Goal: Transaction & Acquisition: Subscribe to service/newsletter

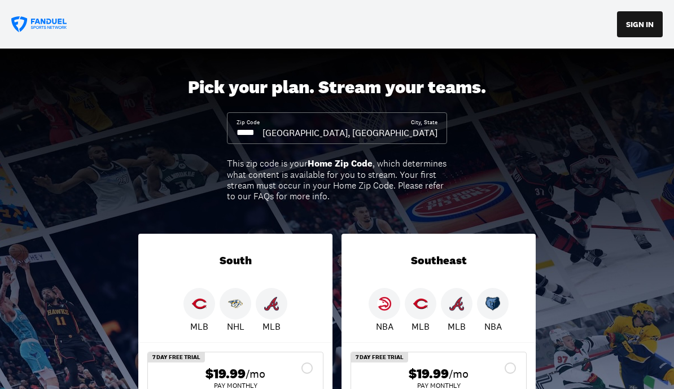
click at [263, 136] on input at bounding box center [250, 133] width 26 height 12
click at [260, 136] on input at bounding box center [250, 133] width 26 height 12
click at [260, 137] on input at bounding box center [250, 133] width 26 height 12
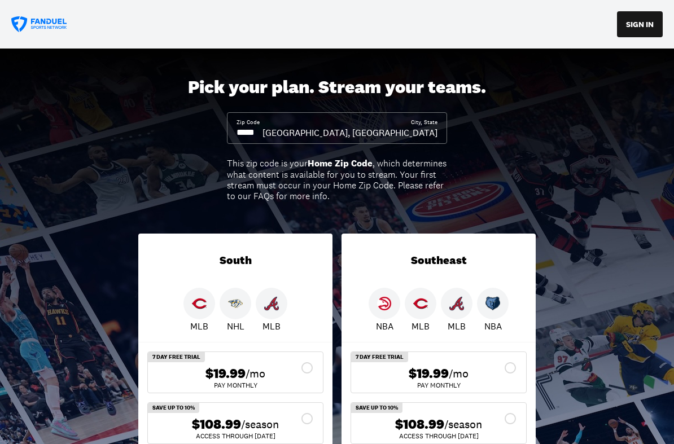
type input "*****"
click at [655, 389] on html "SIGN IN Pick your plan. Stream your teams. Zip Code ***** City, State Nashville…" at bounding box center [337, 222] width 674 height 444
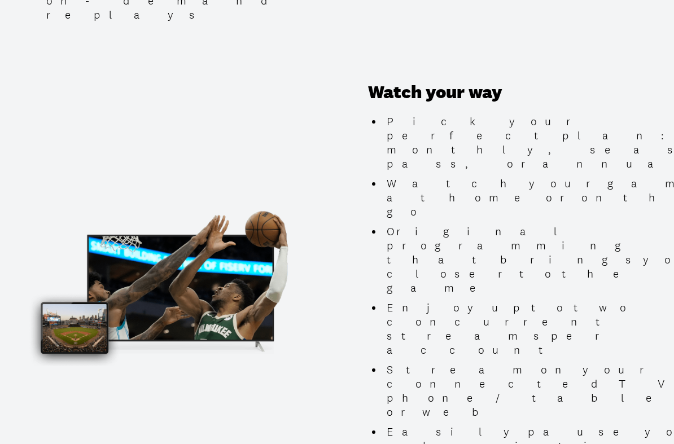
scroll to position [1111, 0]
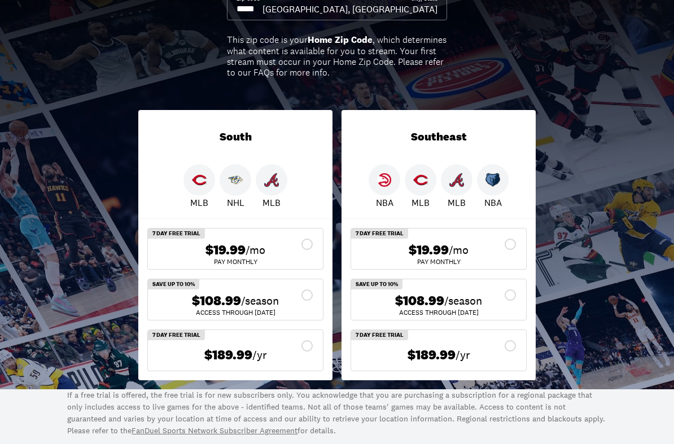
scroll to position [132, 0]
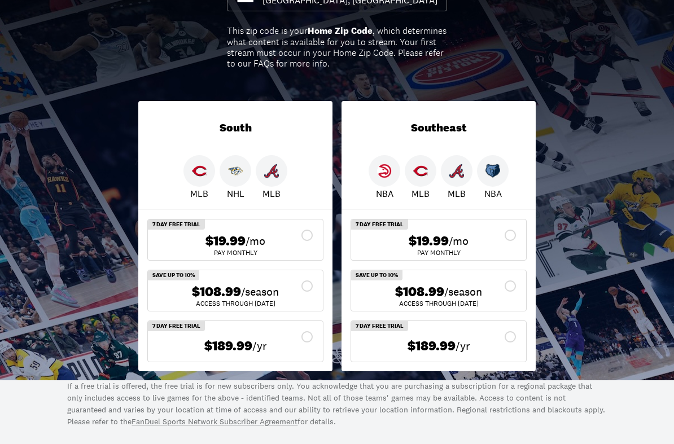
click at [242, 175] on img at bounding box center [235, 171] width 15 height 15
click at [242, 176] on img at bounding box center [235, 171] width 15 height 15
click at [272, 234] on div "$19.99 /mo" at bounding box center [235, 242] width 157 height 16
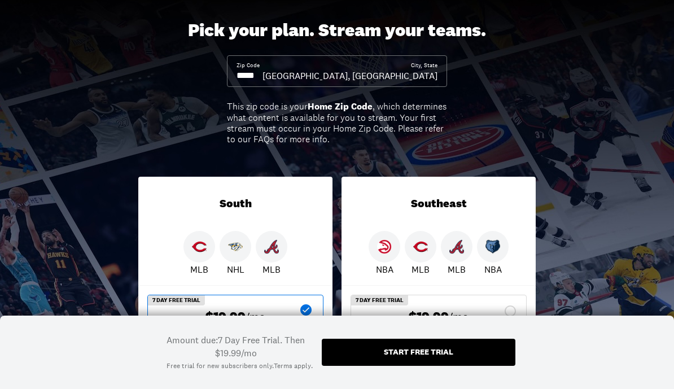
scroll to position [0, 0]
